Goal: Navigation & Orientation: Find specific page/section

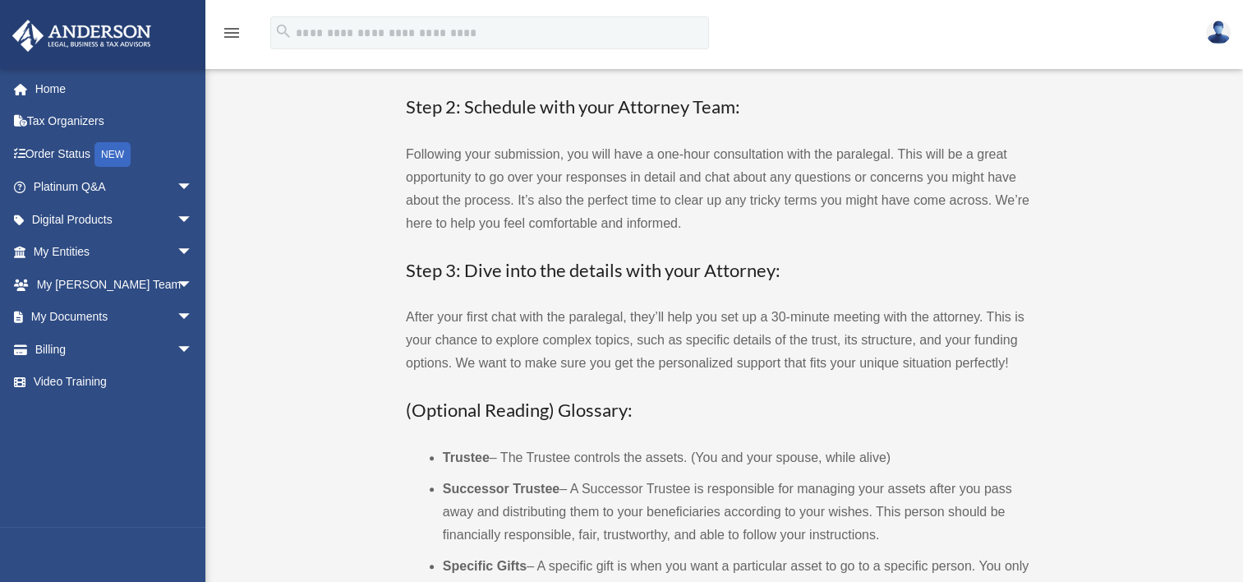
scroll to position [329, 0]
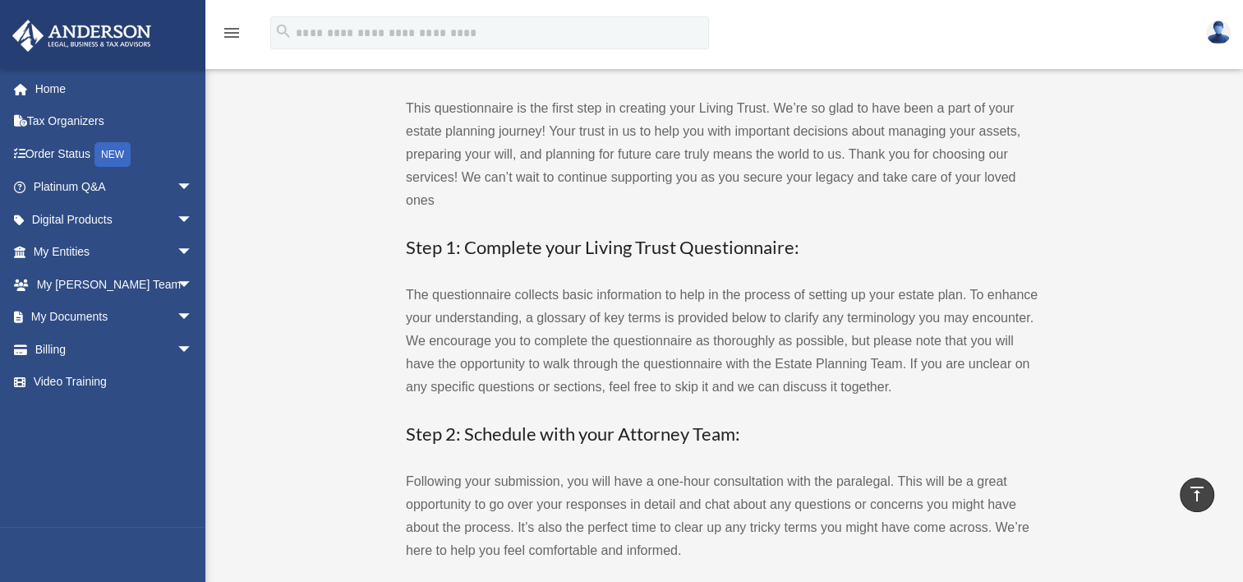
scroll to position [0, 0]
click at [37, 84] on link "Home" at bounding box center [114, 88] width 206 height 33
click at [65, 128] on link "Tax Organizers" at bounding box center [114, 121] width 206 height 33
click at [60, 312] on link "My Documents arrow_drop_down" at bounding box center [114, 317] width 206 height 33
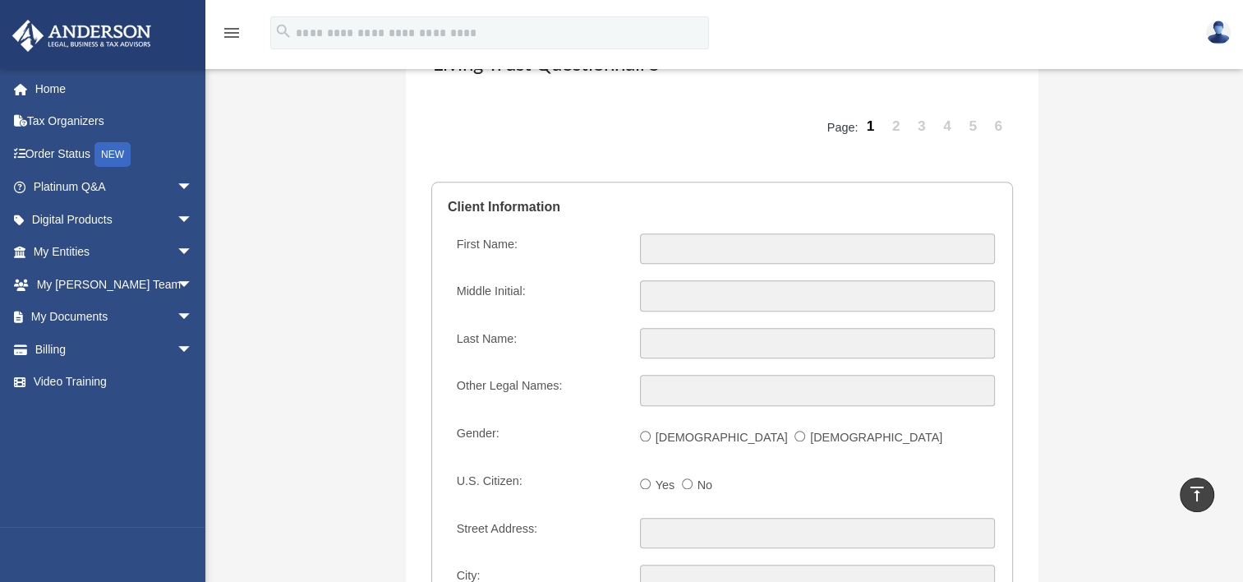
scroll to position [1561, 0]
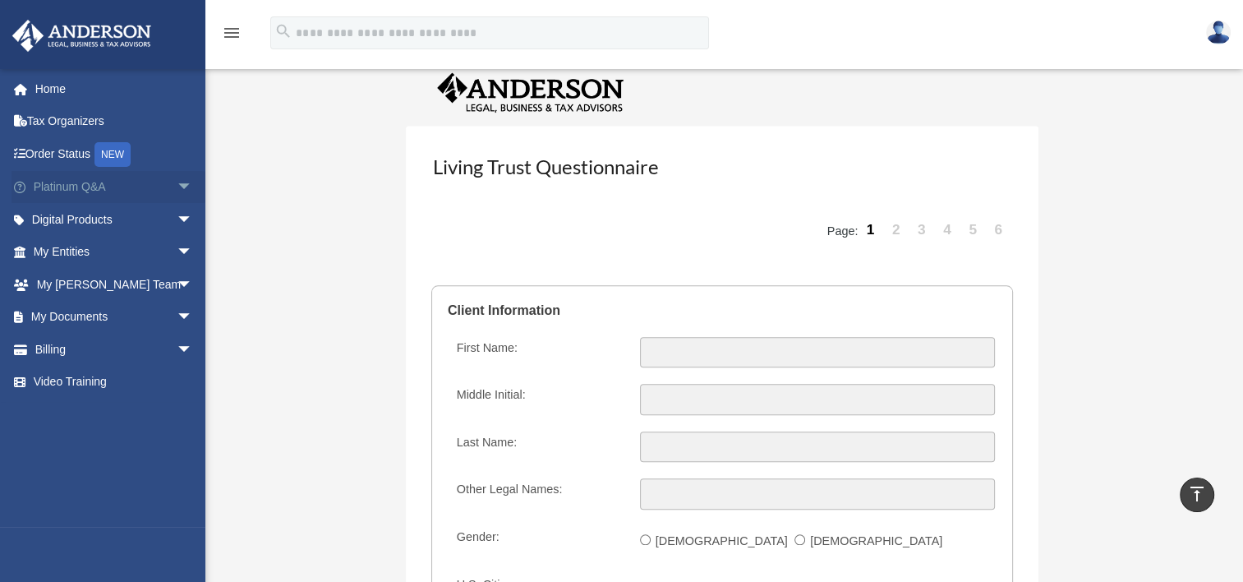
click at [177, 186] on span "arrow_drop_down" at bounding box center [193, 188] width 33 height 34
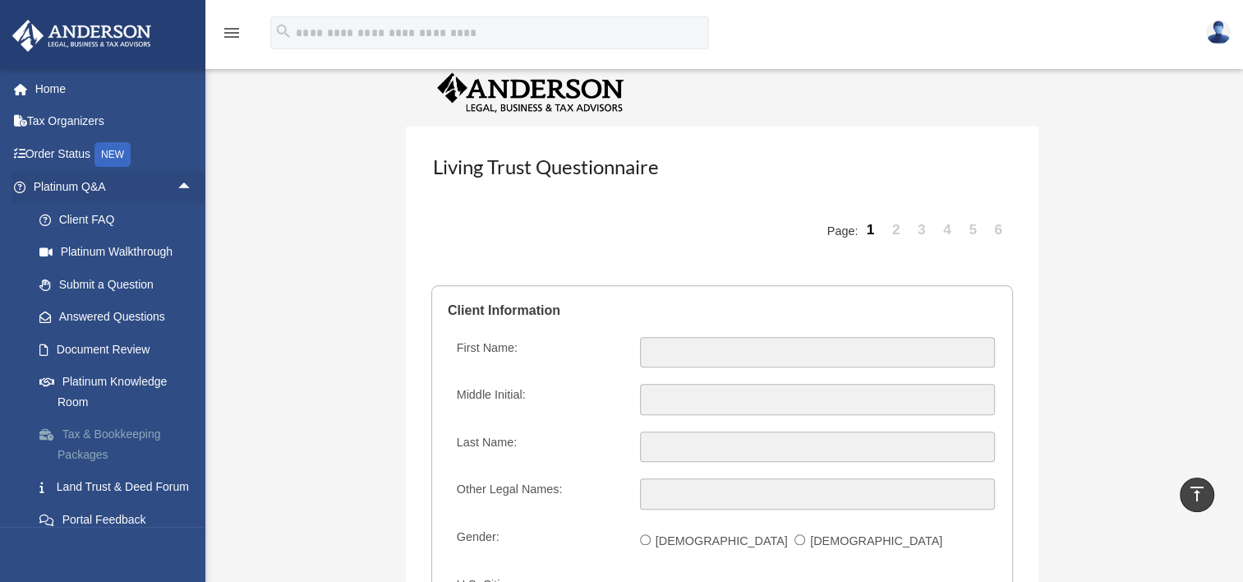
click at [114, 441] on link "Tax & Bookkeeping Packages" at bounding box center [120, 444] width 195 height 53
click at [177, 190] on span "arrow_drop_up" at bounding box center [193, 188] width 33 height 34
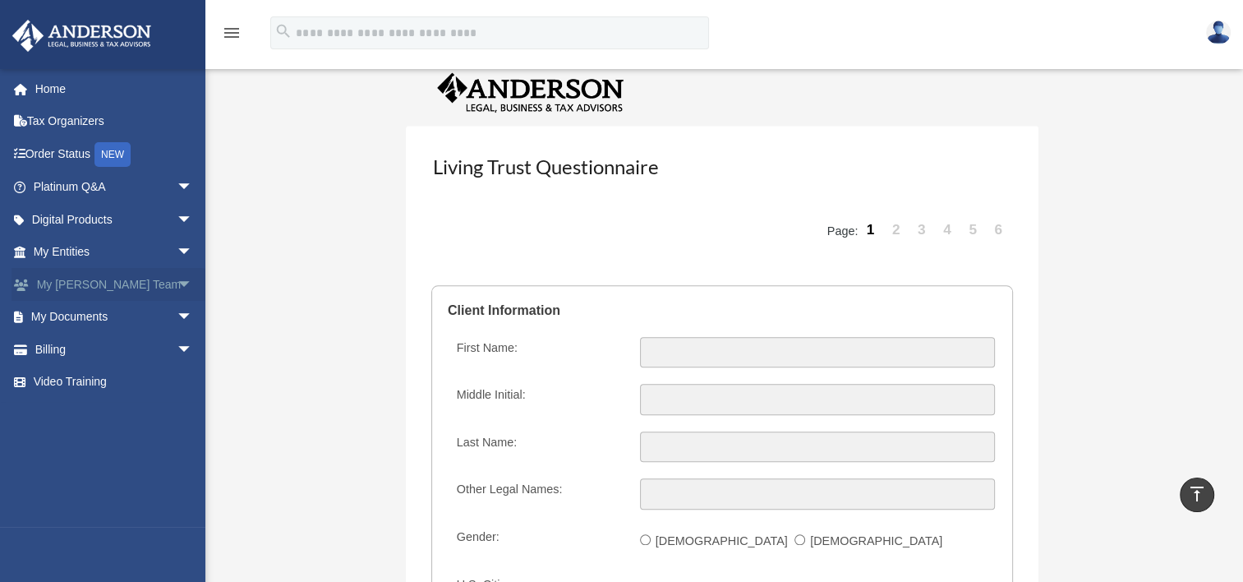
click at [177, 289] on span "arrow_drop_down" at bounding box center [193, 285] width 33 height 34
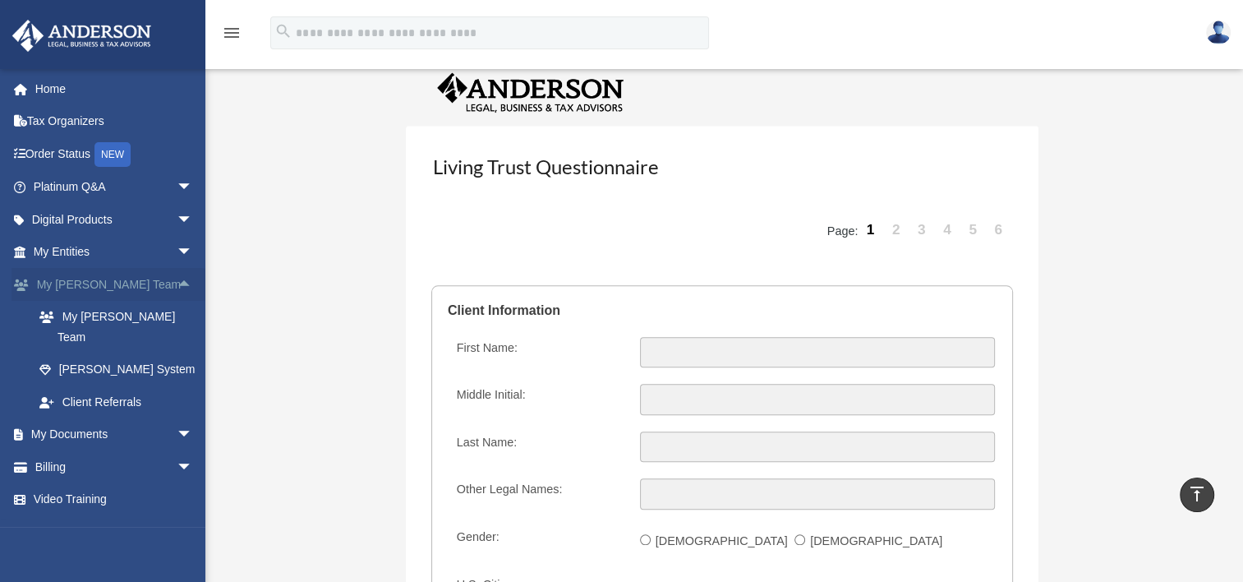
click at [177, 283] on span "arrow_drop_up" at bounding box center [193, 285] width 33 height 34
